Goal: Browse casually: Explore the website without a specific task or goal

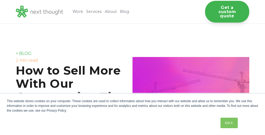
click at [133, 114] on div "This website stores cookies on your computer. These cookies are used to collect…" at bounding box center [133, 113] width 262 height 41
click at [133, 67] on img at bounding box center [191, 90] width 117 height 66
click at [133, 114] on div "This website stores cookies on your computer. These cookies are used to collect…" at bounding box center [133, 113] width 262 height 41
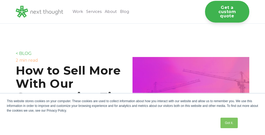
click at [133, 114] on div "This website stores cookies on your computer. These cookies are used to collect…" at bounding box center [133, 113] width 262 height 41
click at [133, 67] on img at bounding box center [191, 90] width 117 height 66
click at [133, 114] on div "This website stores cookies on your computer. These cookies are used to collect…" at bounding box center [133, 113] width 262 height 41
